Goal: Task Accomplishment & Management: Complete application form

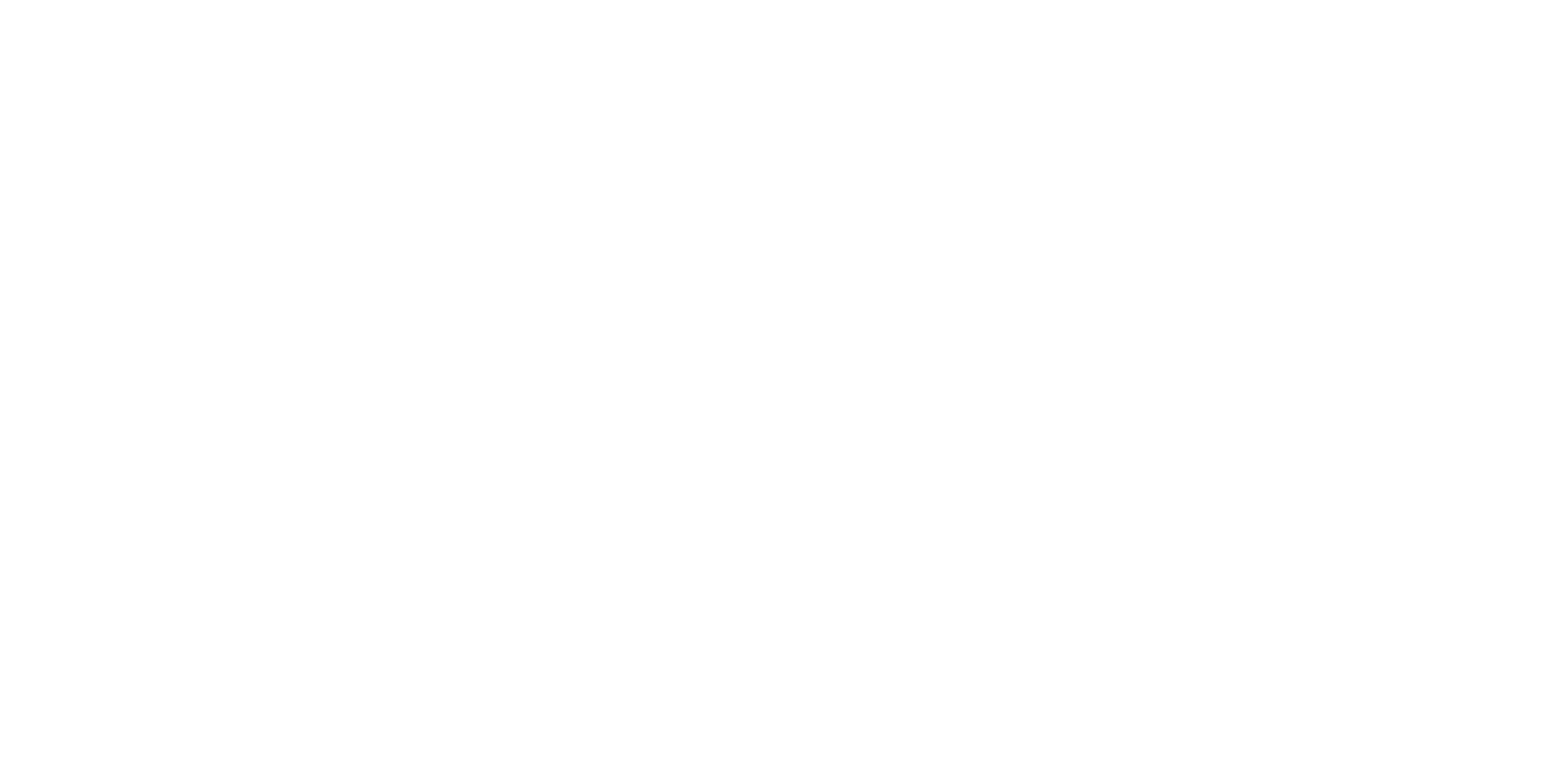
drag, startPoint x: 334, startPoint y: 464, endPoint x: 321, endPoint y: 519, distance: 56.5
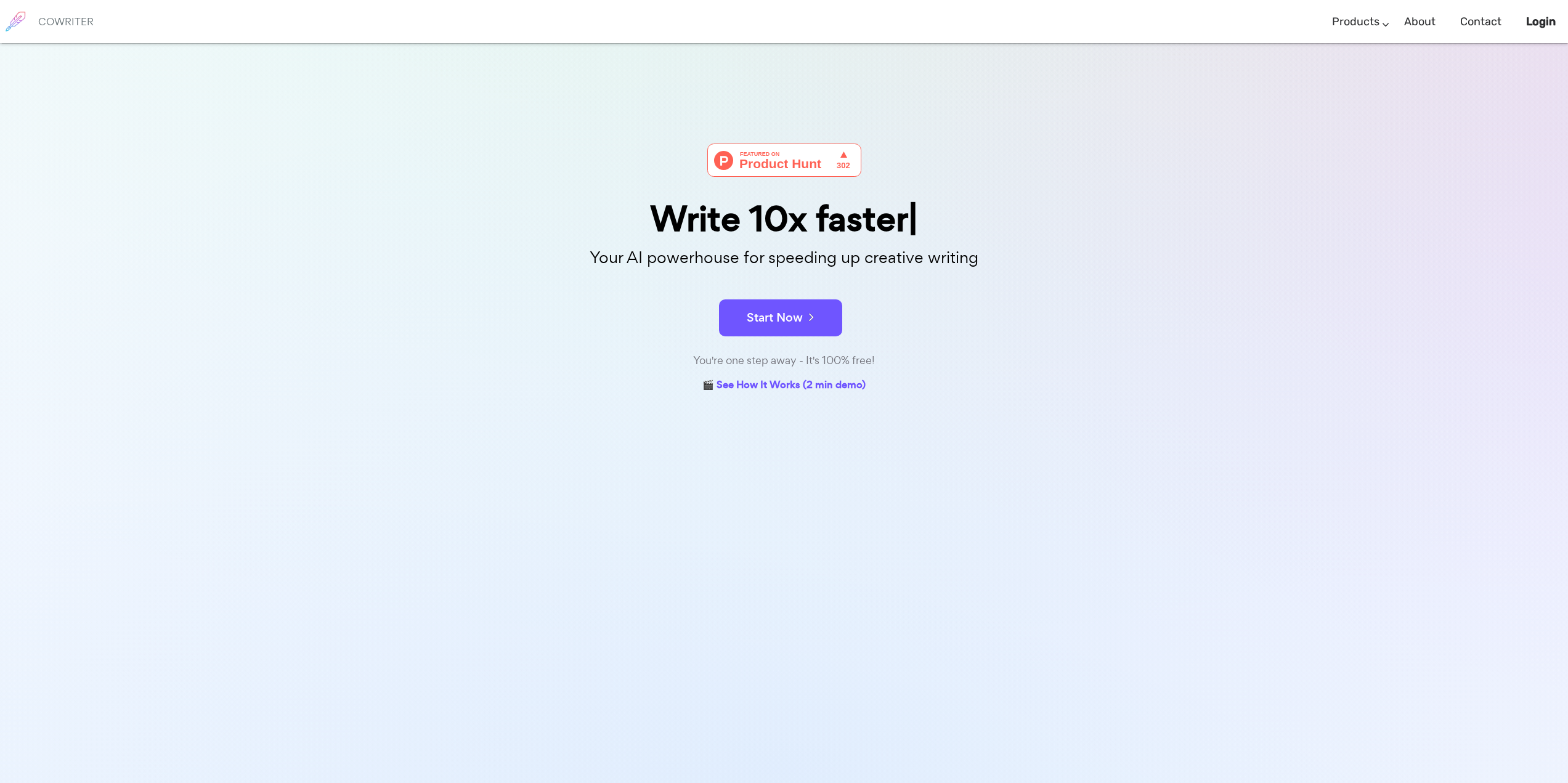
scroll to position [43, 0]
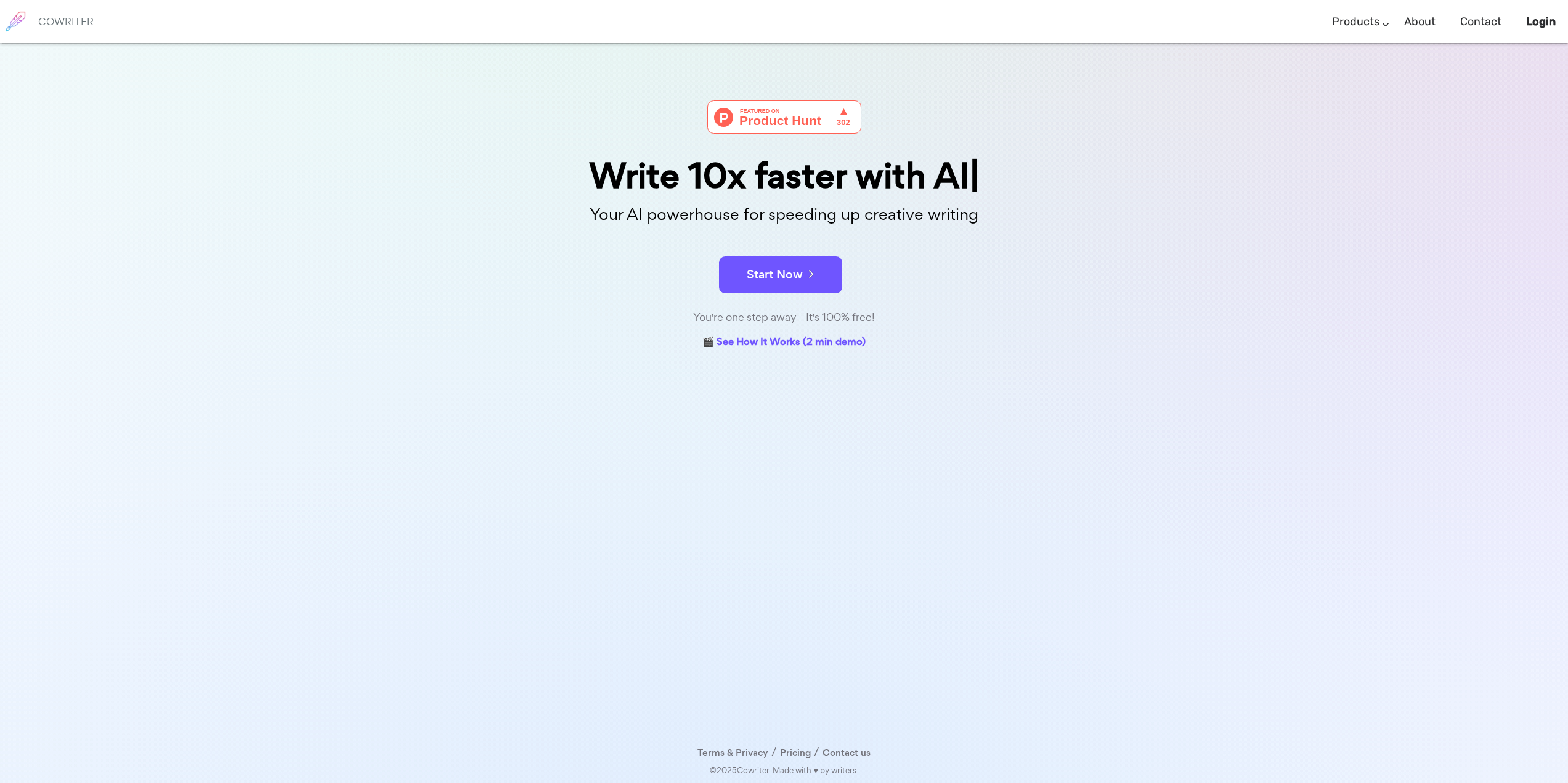
drag, startPoint x: 550, startPoint y: 246, endPoint x: 478, endPoint y: 617, distance: 377.9
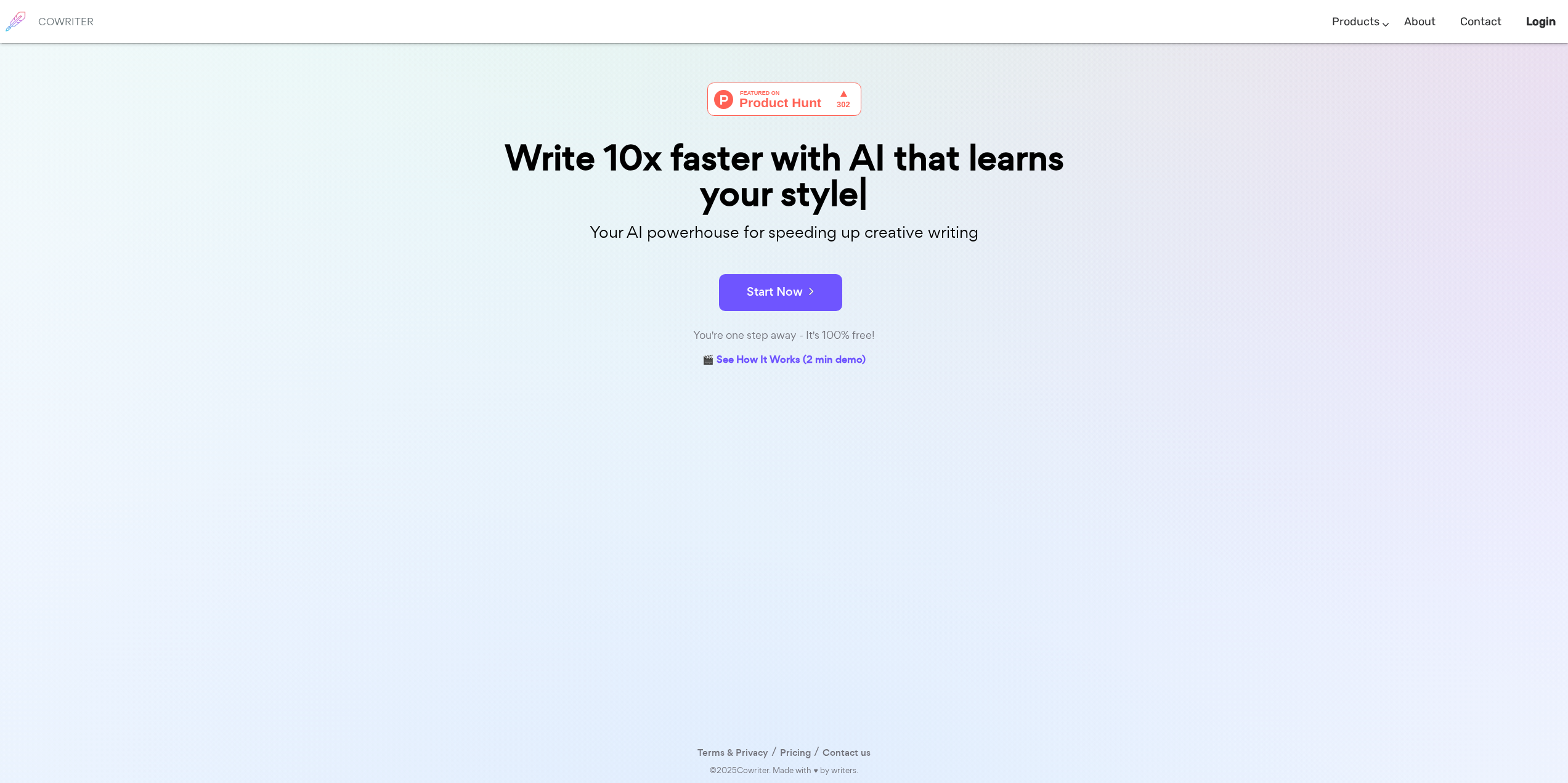
drag, startPoint x: 543, startPoint y: 259, endPoint x: 532, endPoint y: 526, distance: 267.2
click at [786, 291] on button "Start Now" at bounding box center [781, 292] width 123 height 37
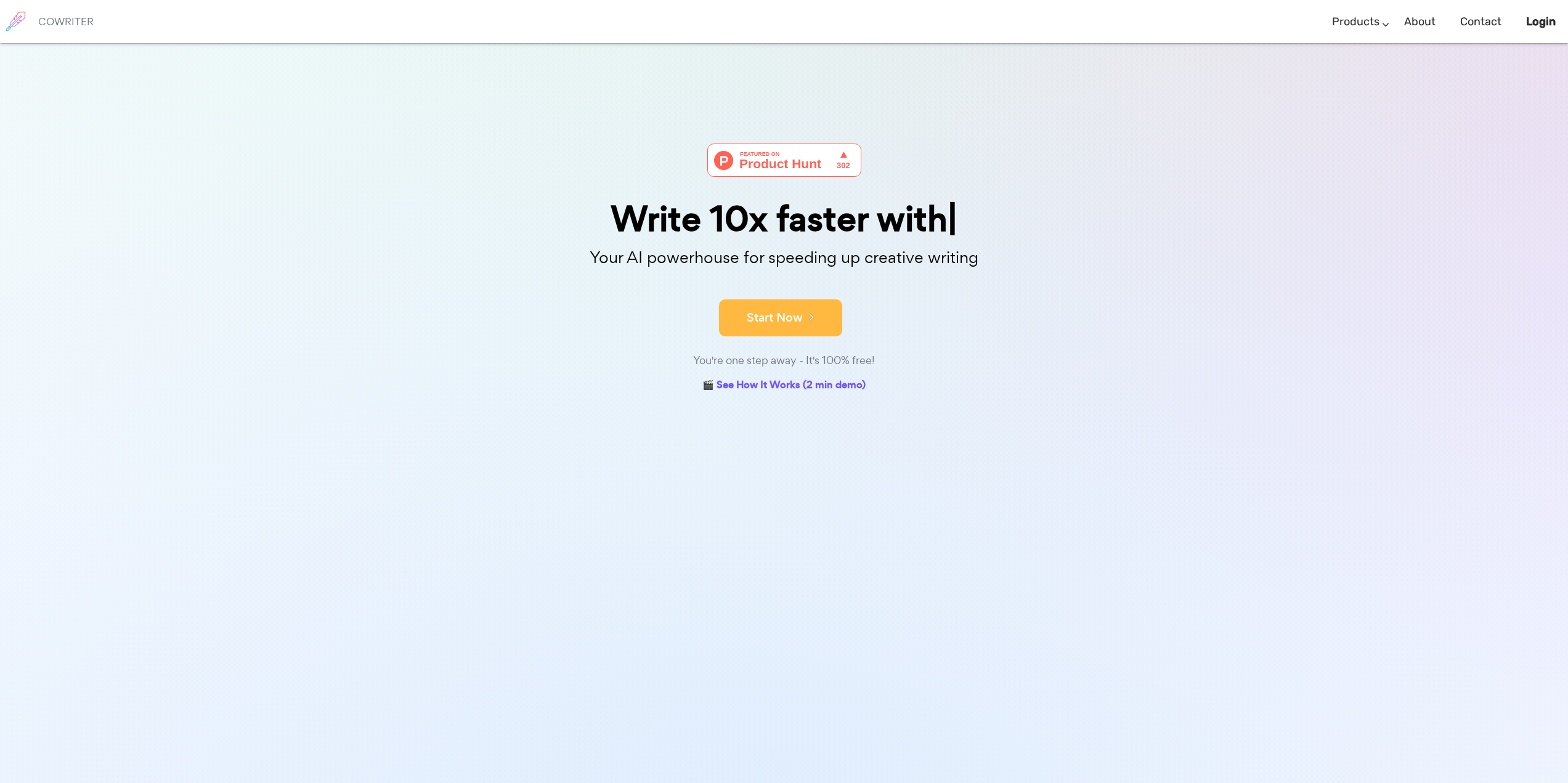
click at [777, 324] on button "Start Now" at bounding box center [781, 317] width 123 height 37
